Goal: Task Accomplishment & Management: Manage account settings

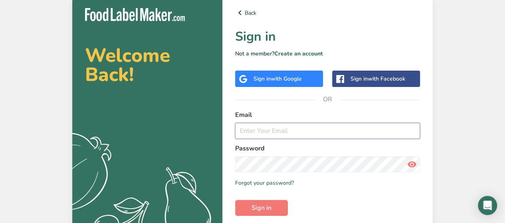
click at [316, 132] on input "email" at bounding box center [327, 131] width 185 height 16
type input "[PERSON_NAME][EMAIL_ADDRESS][DOMAIN_NAME]"
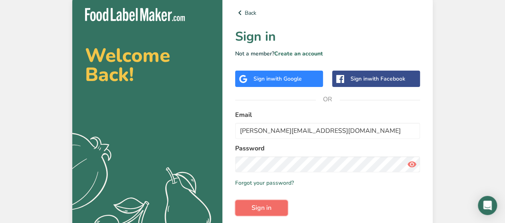
click at [268, 208] on span "Sign in" at bounding box center [261, 208] width 20 height 10
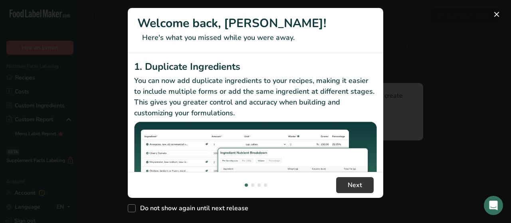
click at [497, 14] on button "New Features" at bounding box center [496, 14] width 13 height 13
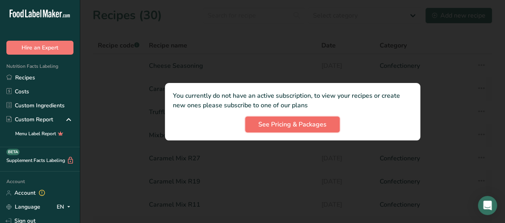
click at [326, 126] on button "See Pricing & Packages" at bounding box center [292, 125] width 95 height 16
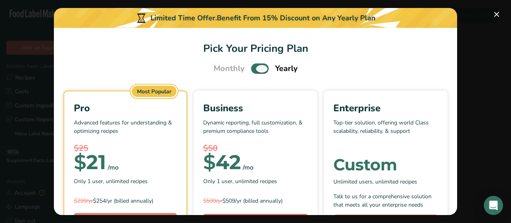
click at [255, 68] on span "Pick Your Pricing Plan Modal" at bounding box center [260, 68] width 18 height 10
click at [255, 68] on input "Pick Your Pricing Plan Modal" at bounding box center [253, 68] width 5 height 5
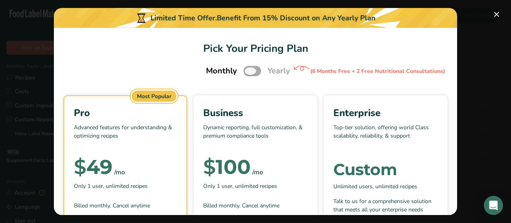
click at [243, 71] on span "Pick Your Pricing Plan Modal" at bounding box center [252, 71] width 18 height 10
click at [243, 71] on input "Pick Your Pricing Plan Modal" at bounding box center [245, 71] width 5 height 5
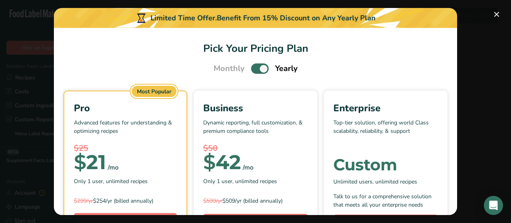
click at [259, 70] on span "Pick Your Pricing Plan Modal" at bounding box center [260, 68] width 18 height 10
click at [256, 70] on input "Pick Your Pricing Plan Modal" at bounding box center [253, 68] width 5 height 5
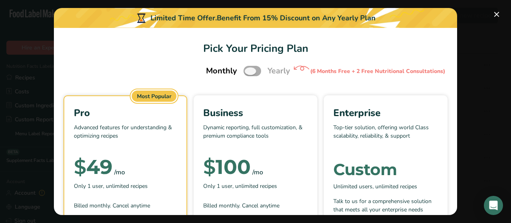
click at [246, 74] on span "Pick Your Pricing Plan Modal" at bounding box center [252, 71] width 18 height 10
click at [246, 74] on input "Pick Your Pricing Plan Modal" at bounding box center [245, 71] width 5 height 5
checkbox input "true"
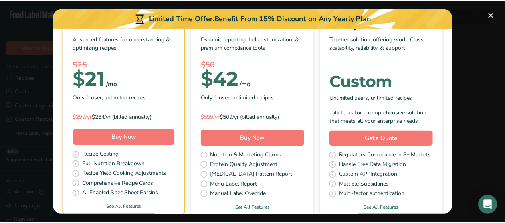
scroll to position [118, 0]
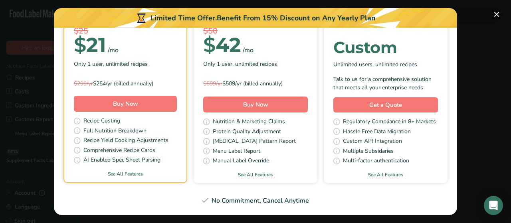
click at [498, 13] on button "Pick Your Pricing Plan Modal" at bounding box center [496, 14] width 13 height 13
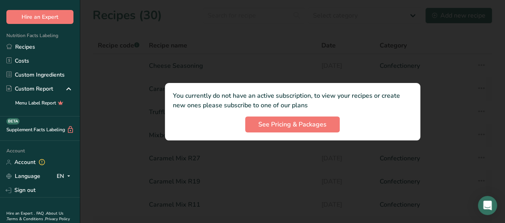
scroll to position [63, 0]
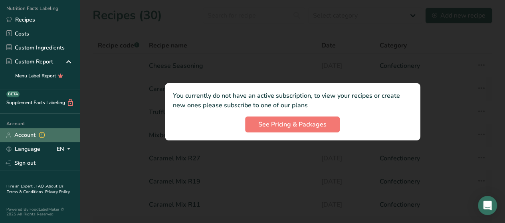
click at [24, 130] on link "Account" at bounding box center [40, 135] width 80 height 14
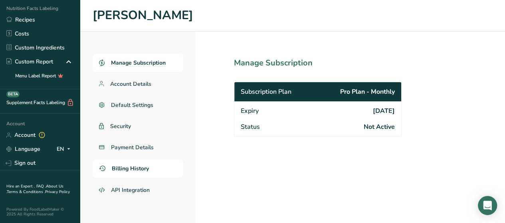
click at [132, 168] on span "Billing History" at bounding box center [130, 168] width 37 height 8
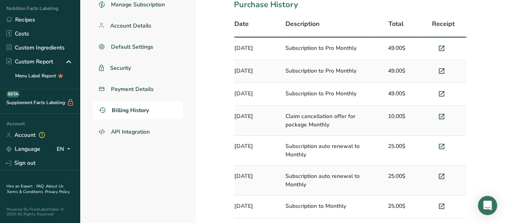
scroll to position [75, 0]
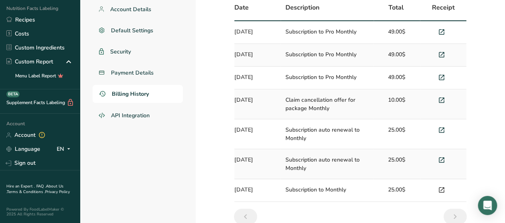
click at [441, 191] on icon at bounding box center [441, 190] width 7 height 11
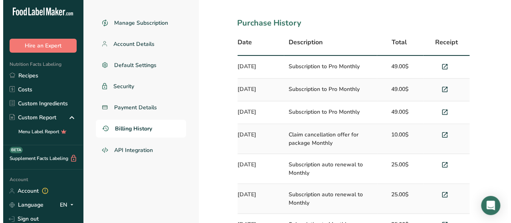
scroll to position [0, 0]
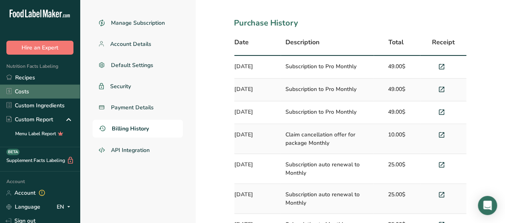
click at [19, 91] on link "Costs" at bounding box center [40, 92] width 80 height 14
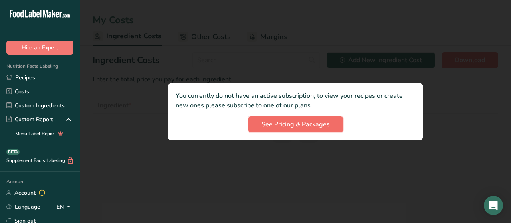
click at [318, 126] on span "See Pricing & Packages" at bounding box center [295, 125] width 68 height 10
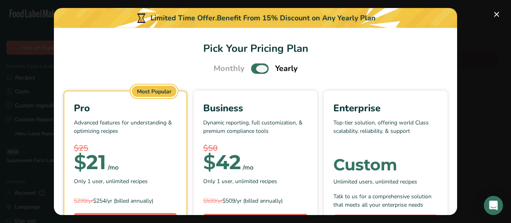
click at [259, 71] on span "Pick Your Pricing Plan Modal" at bounding box center [260, 68] width 18 height 10
click at [256, 71] on input "Pick Your Pricing Plan Modal" at bounding box center [253, 68] width 5 height 5
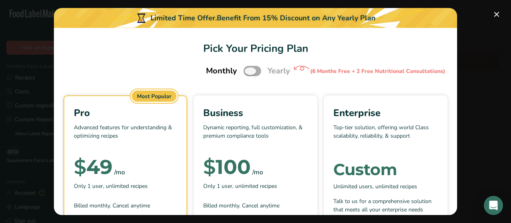
click at [249, 72] on span "Pick Your Pricing Plan Modal" at bounding box center [252, 71] width 18 height 10
click at [249, 72] on input "Pick Your Pricing Plan Modal" at bounding box center [245, 71] width 5 height 5
checkbox input "true"
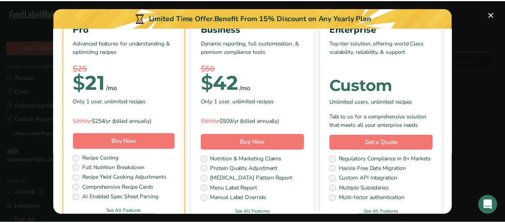
scroll to position [118, 0]
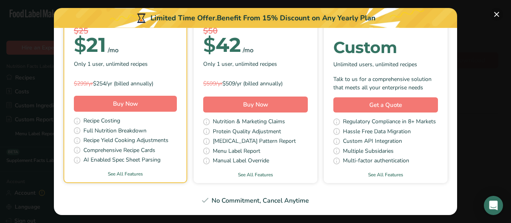
click at [496, 13] on button "Pick Your Pricing Plan Modal" at bounding box center [496, 14] width 13 height 13
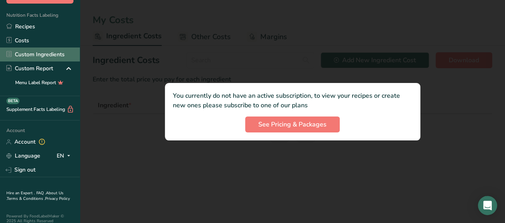
scroll to position [63, 0]
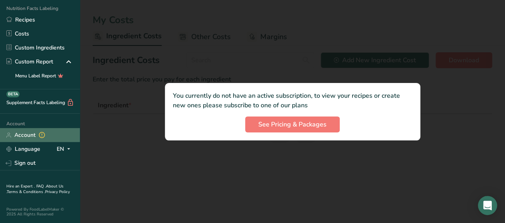
click at [22, 131] on link "Account" at bounding box center [40, 135] width 80 height 14
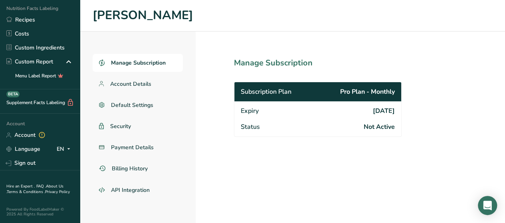
click at [299, 92] on div "Subscription Plan Pro Plan - Monthly" at bounding box center [317, 91] width 167 height 19
click at [134, 62] on span "Manage Subscription" at bounding box center [138, 63] width 55 height 8
click at [143, 87] on span "Account Details" at bounding box center [130, 84] width 41 height 8
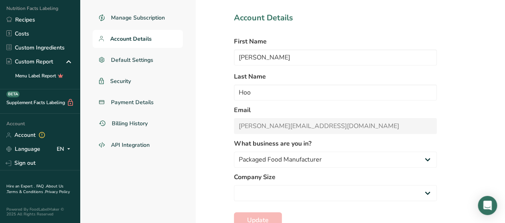
select select "2"
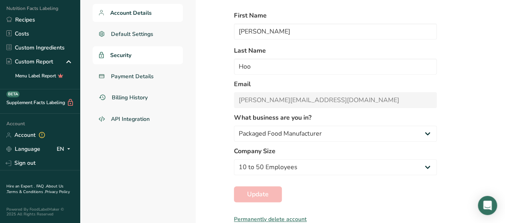
scroll to position [31, 0]
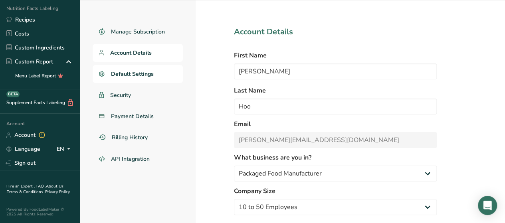
click at [131, 71] on span "Default Settings" at bounding box center [132, 74] width 43 height 8
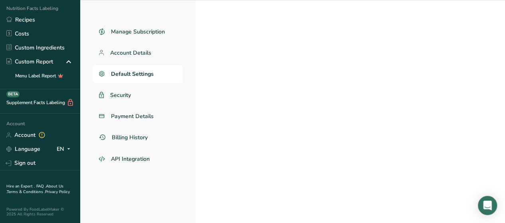
select select "Other"
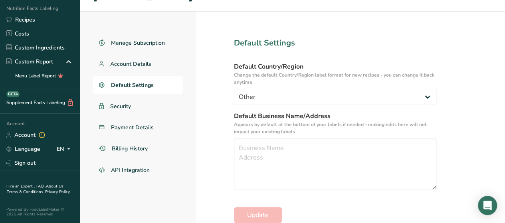
scroll to position [19, 0]
click at [131, 106] on link "Security" at bounding box center [138, 107] width 90 height 18
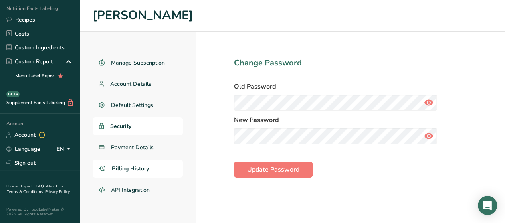
click at [138, 172] on span "Billing History" at bounding box center [130, 168] width 37 height 8
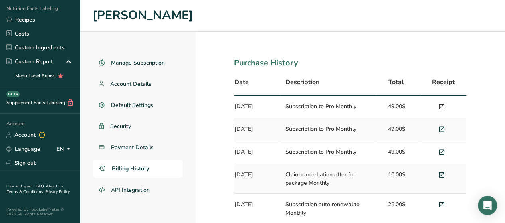
click at [440, 107] on icon at bounding box center [441, 106] width 7 height 11
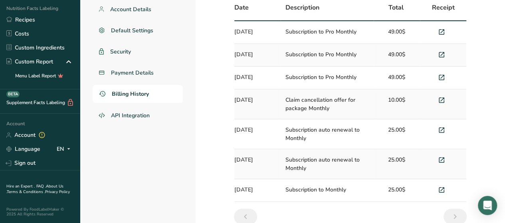
scroll to position [35, 0]
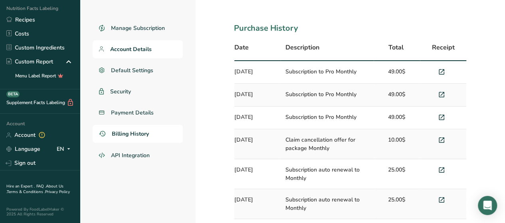
click at [140, 50] on span "Account Details" at bounding box center [130, 49] width 41 height 8
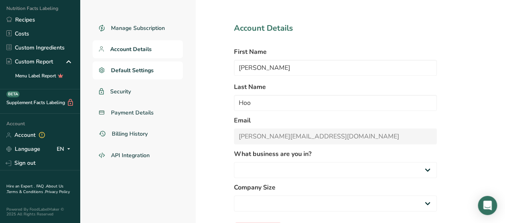
select select "1"
select select "2"
click at [134, 71] on span "Default Settings" at bounding box center [132, 70] width 43 height 8
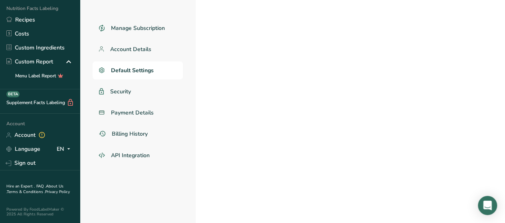
select select "Other"
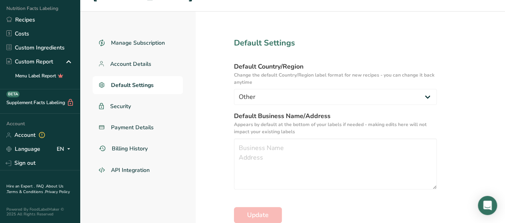
scroll to position [19, 0]
click at [470, 154] on section "Default Settings Default Country/Region Change the default Country/Region label…" at bounding box center [334, 117] width 279 height 211
